Goal: Navigation & Orientation: Understand site structure

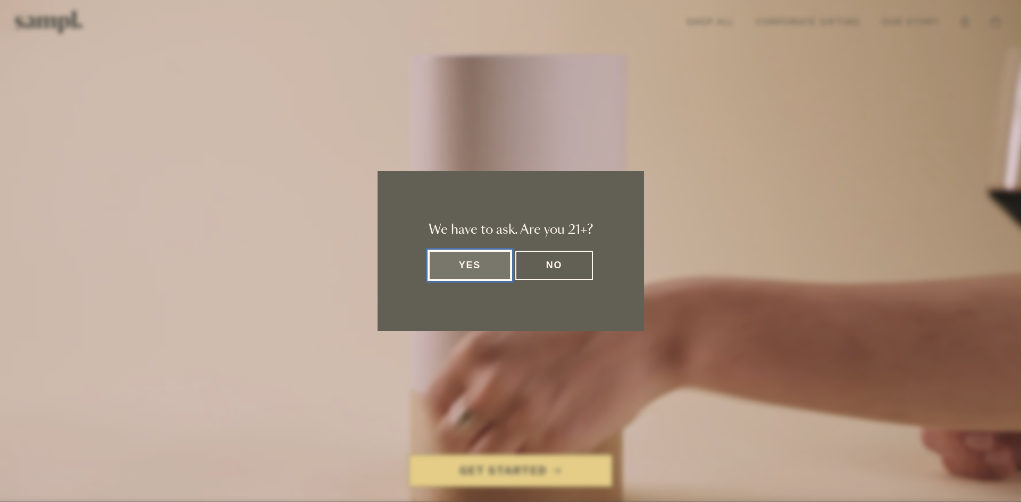
click at [474, 253] on button "Yes" at bounding box center [470, 265] width 83 height 29
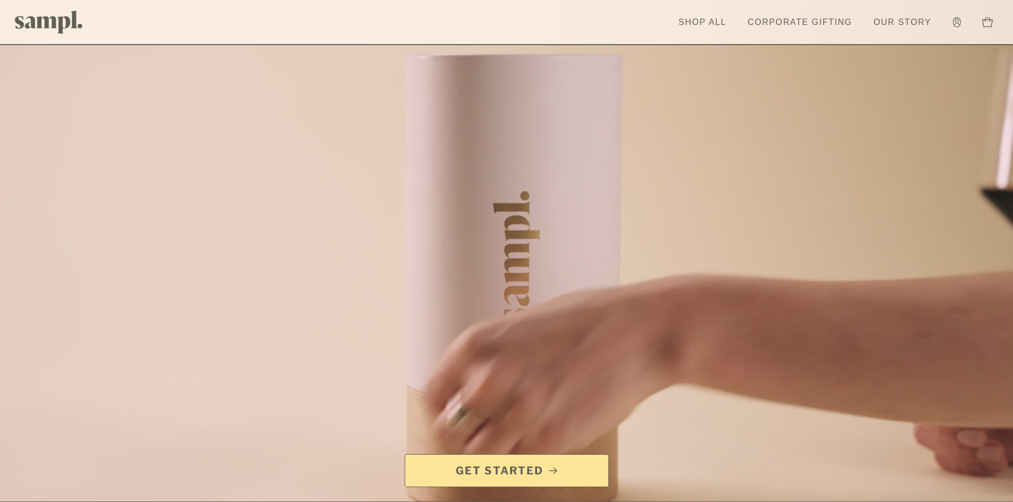
click at [475, 258] on div at bounding box center [506, 284] width 1013 height 569
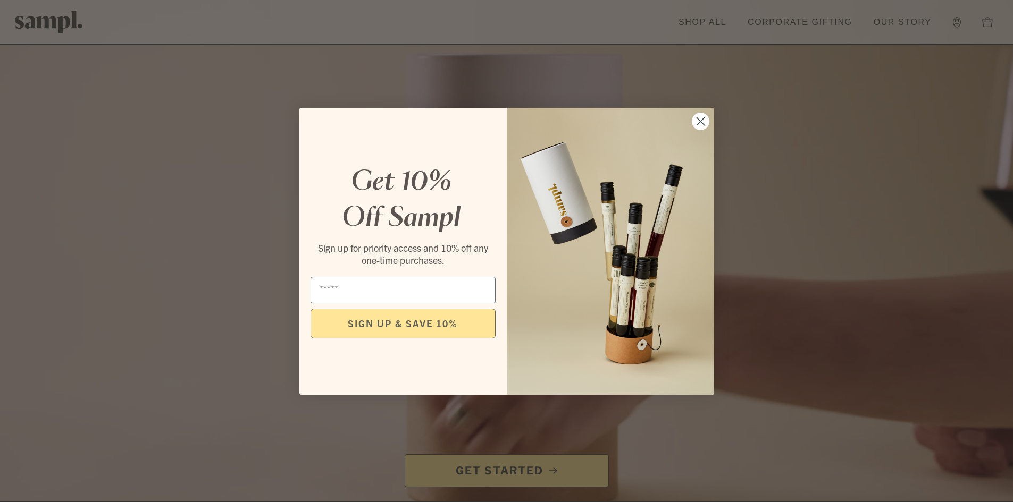
click at [696, 123] on circle "Close dialog" at bounding box center [700, 121] width 18 height 18
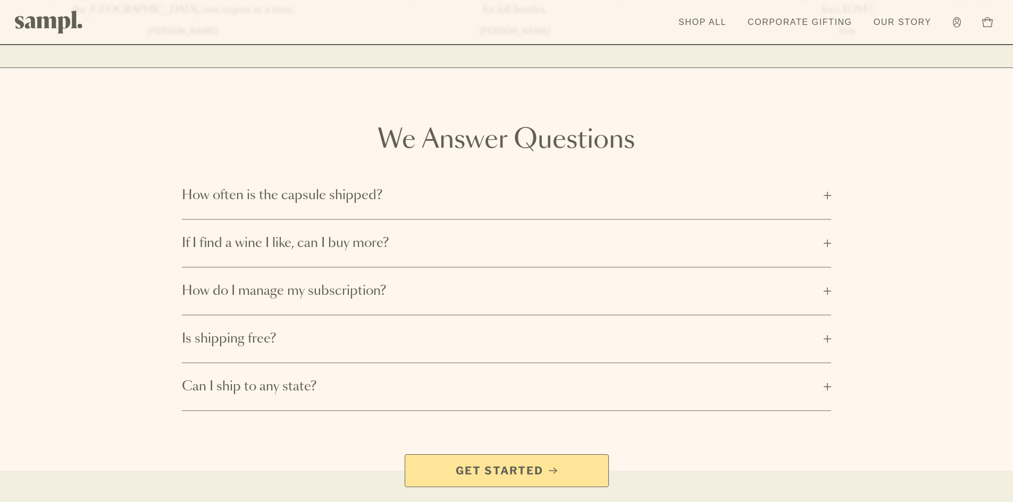
scroll to position [1769, 0]
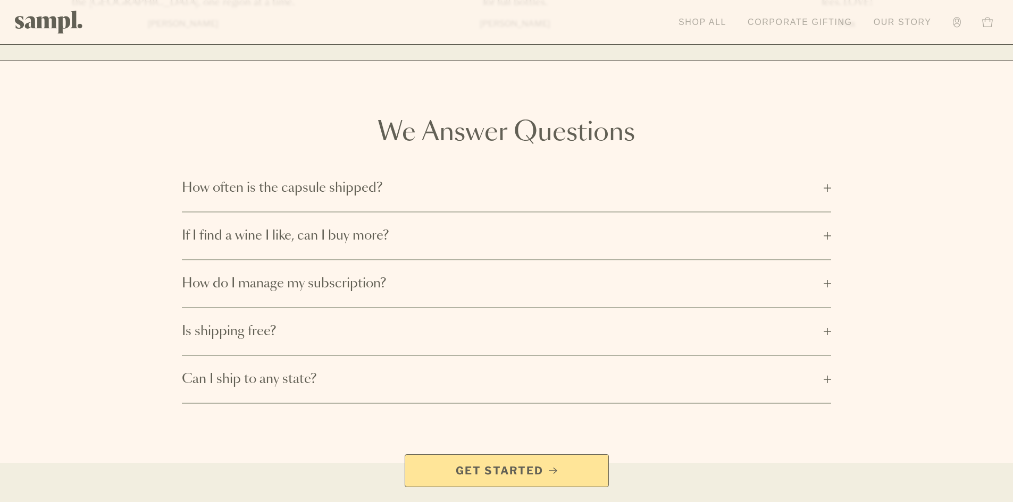
click at [788, 22] on link "Corporate Gifting" at bounding box center [799, 22] width 115 height 23
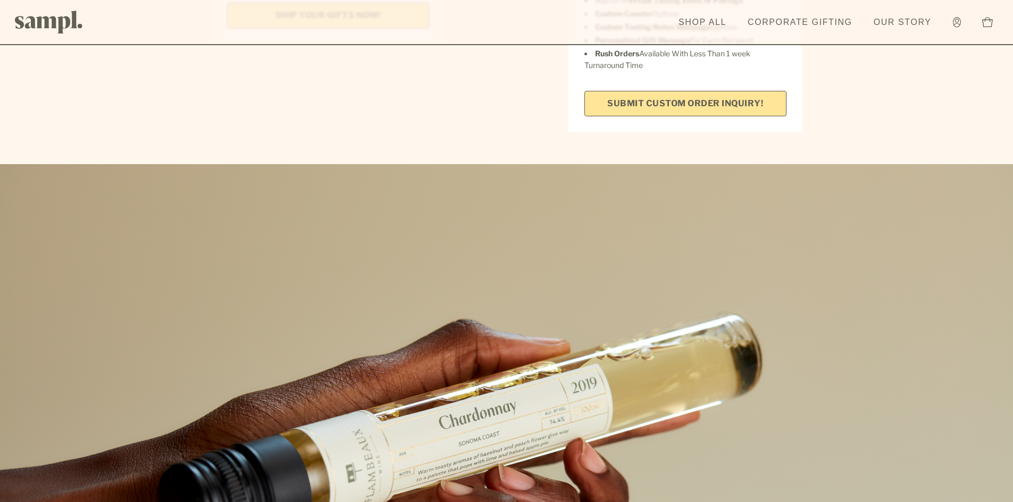
scroll to position [1797, 0]
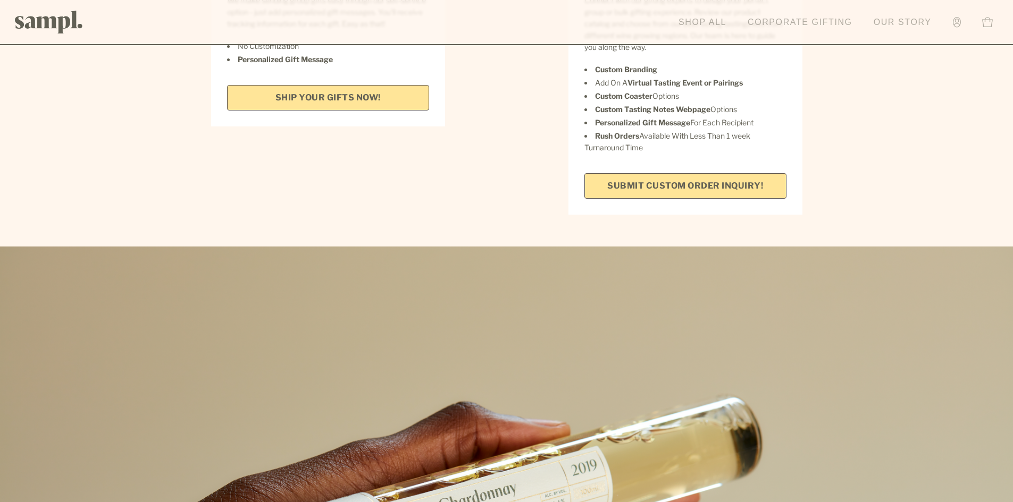
click at [903, 23] on link "Our Story" at bounding box center [902, 22] width 69 height 23
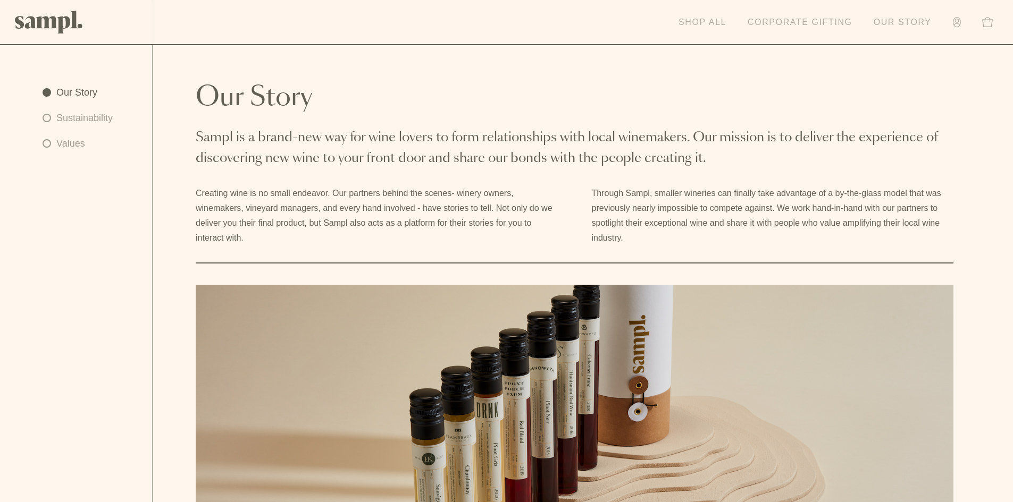
click at [727, 20] on link "Shop All" at bounding box center [702, 22] width 58 height 23
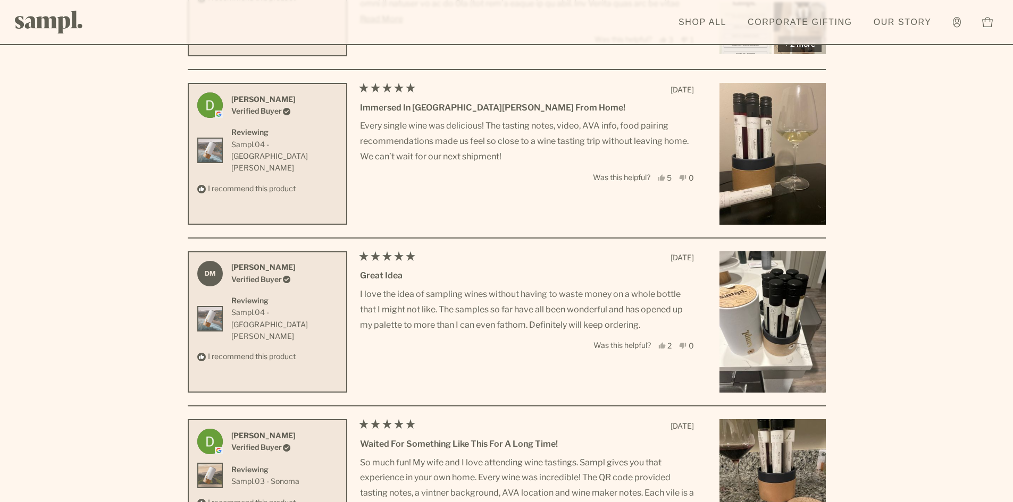
scroll to position [3484, 0]
